Goal: Check status: Check status

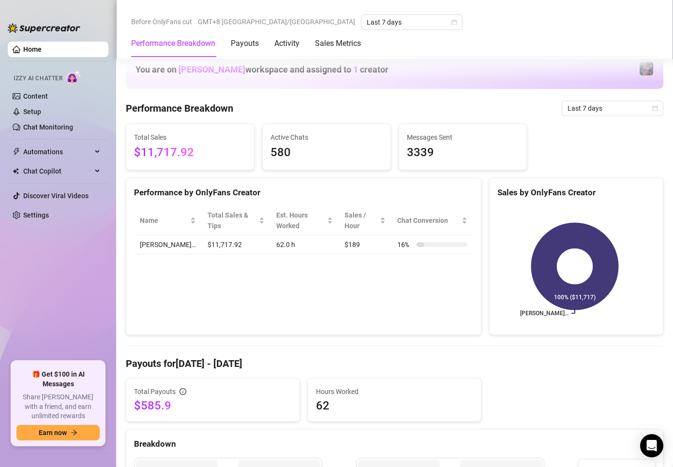
scroll to position [338, 0]
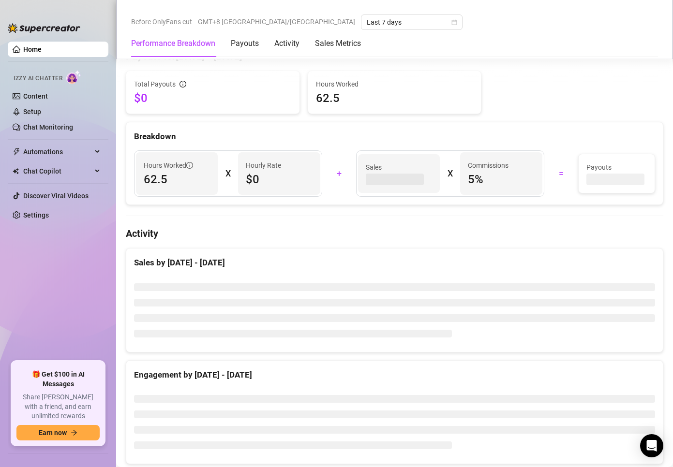
scroll to position [338, 0]
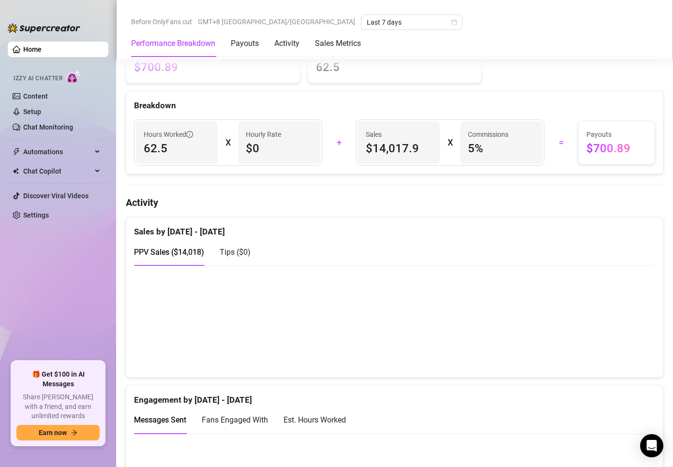
click at [565, 77] on div "Total Payouts $700.89 Hours Worked 62.5" at bounding box center [394, 62] width 545 height 44
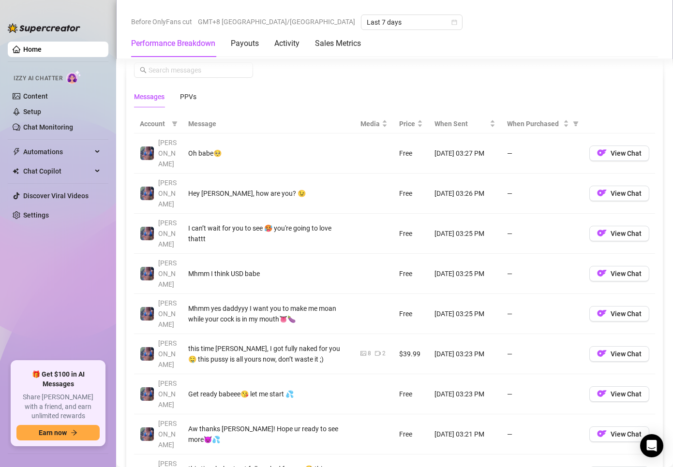
scroll to position [870, 0]
